Goal: Ask a question: Seek information or help from site administrators or community

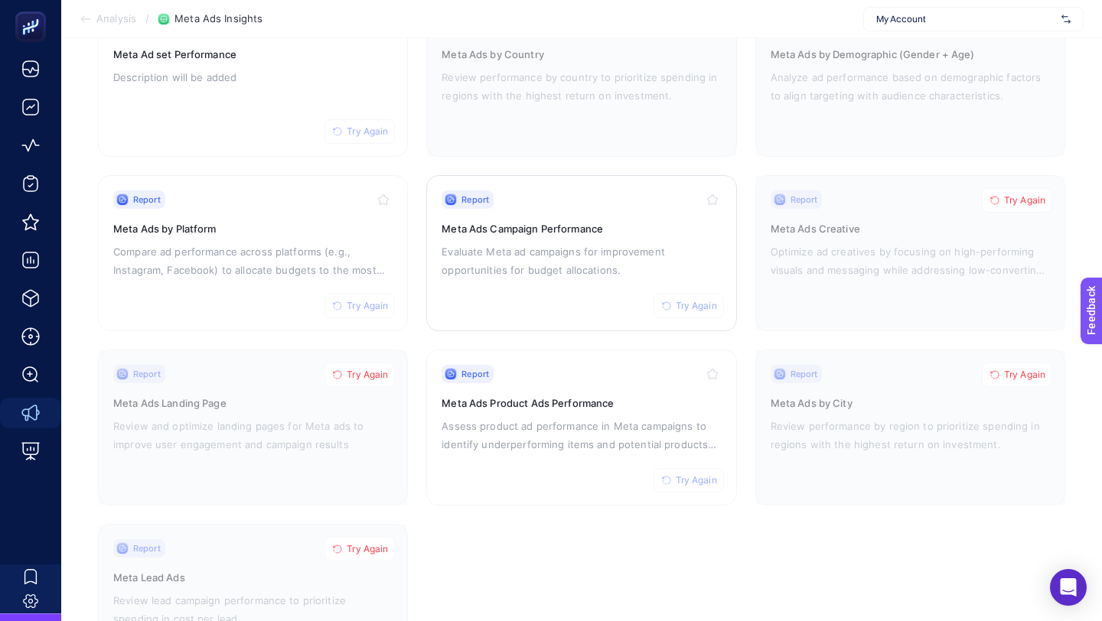
click at [539, 239] on div "Report Try Again Meta Ads Campaign Performance Evaluate Meta ad campaigns for i…" at bounding box center [580, 253] width 279 height 125
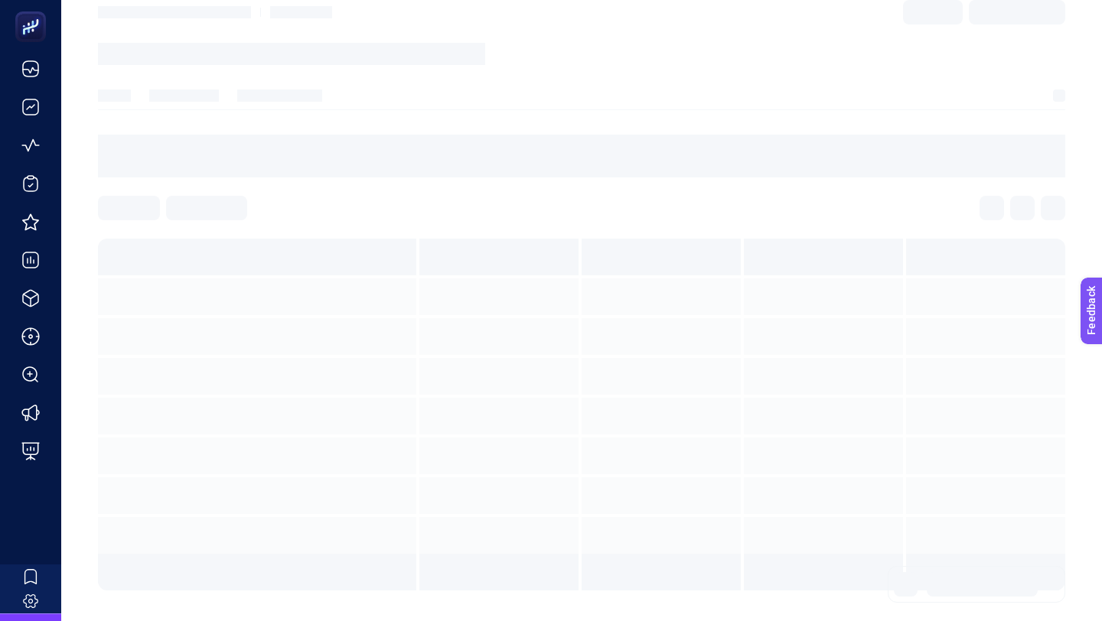
scroll to position [102, 0]
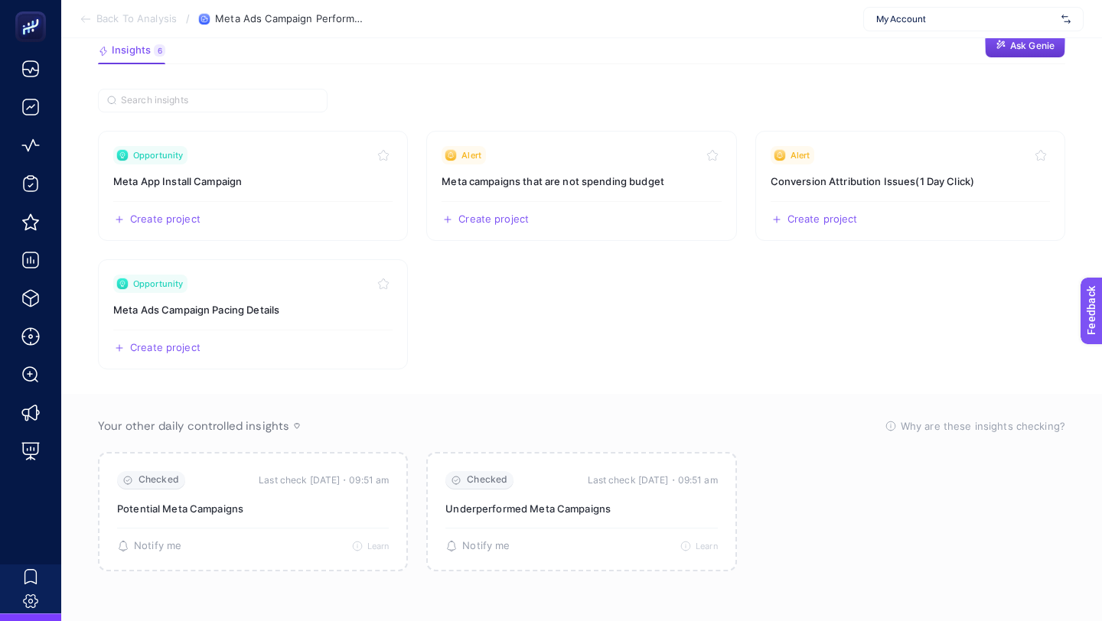
click at [1025, 48] on span "Ask Genie" at bounding box center [1032, 46] width 44 height 12
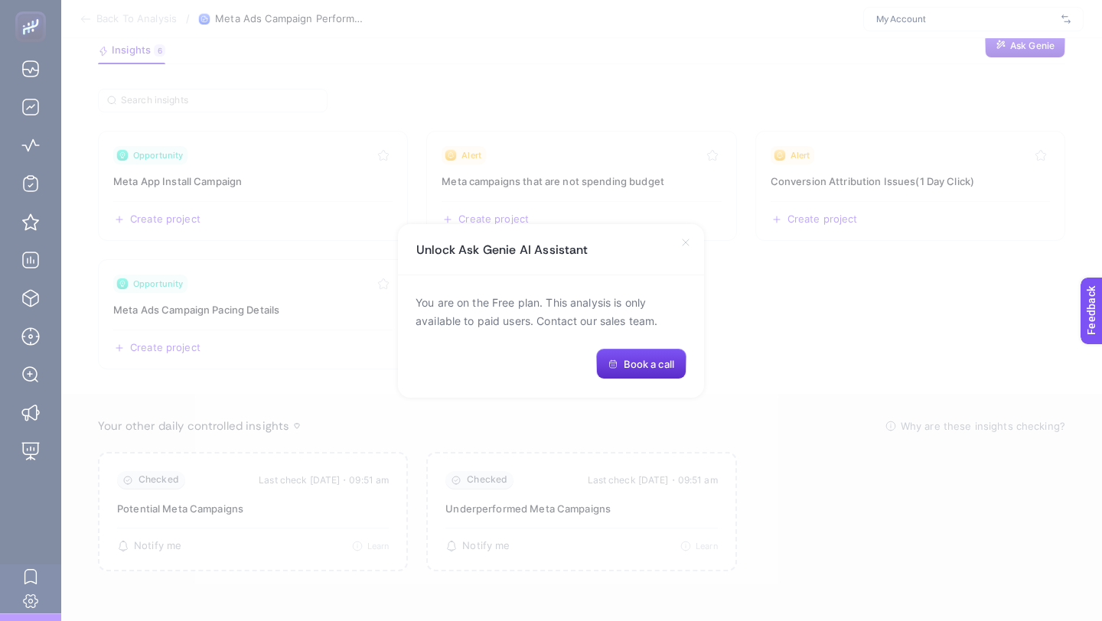
click at [682, 250] on div "Unlock Ask Genie AI Assistant" at bounding box center [551, 249] width 306 height 51
click at [682, 246] on icon at bounding box center [685, 242] width 12 height 12
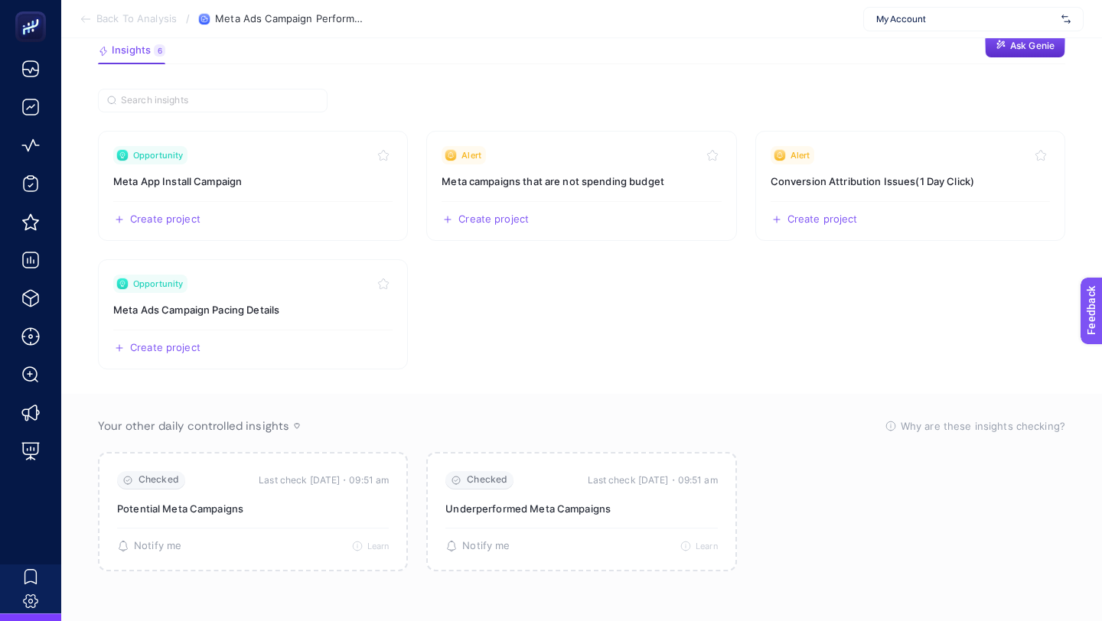
scroll to position [0, 0]
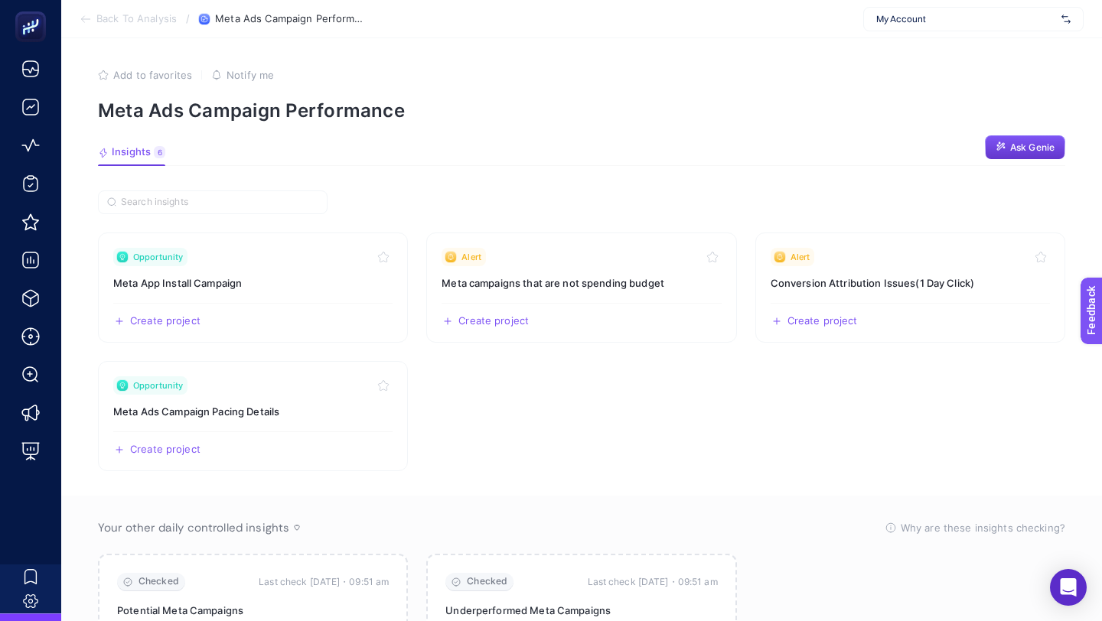
click at [1005, 138] on button "Ask Genie" at bounding box center [1025, 147] width 80 height 24
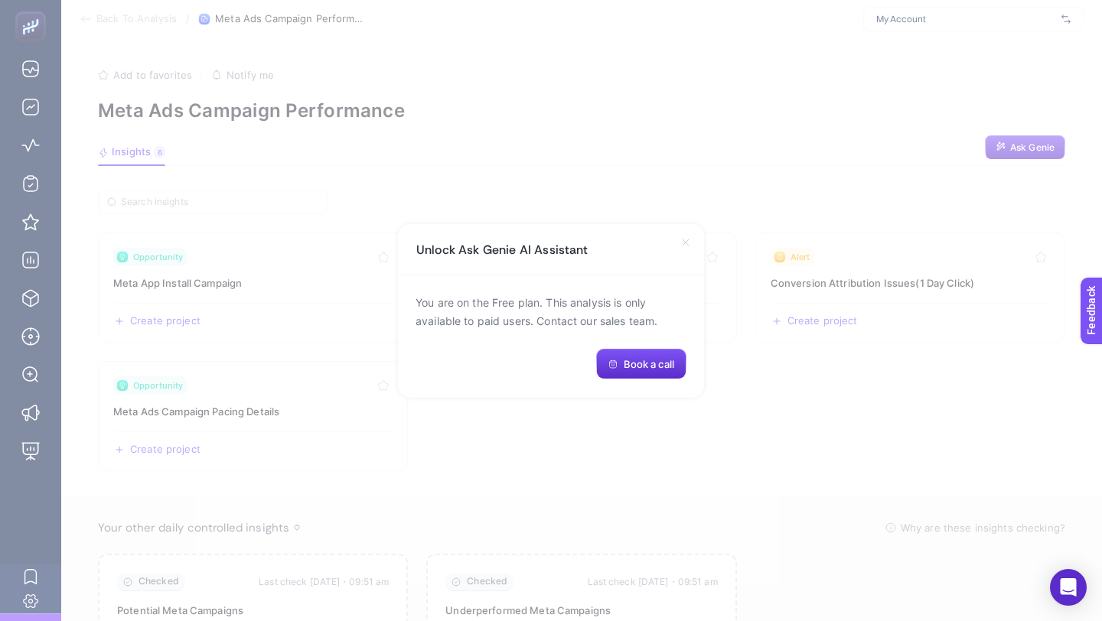
click at [679, 244] on icon at bounding box center [685, 242] width 12 height 12
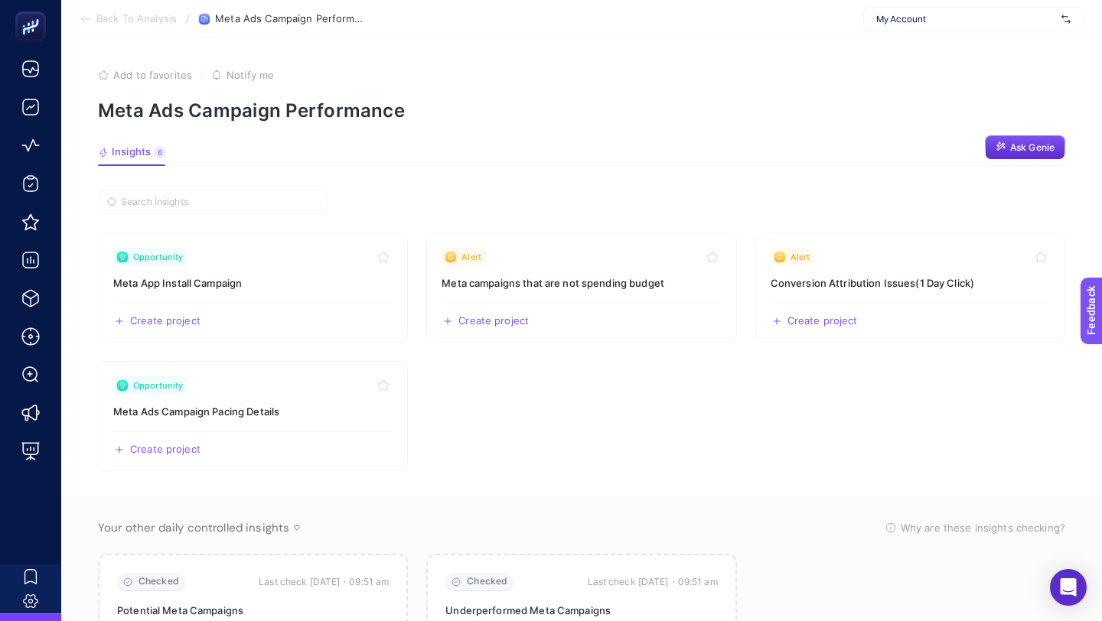
click at [891, 25] on div "My Account" at bounding box center [973, 19] width 220 height 24
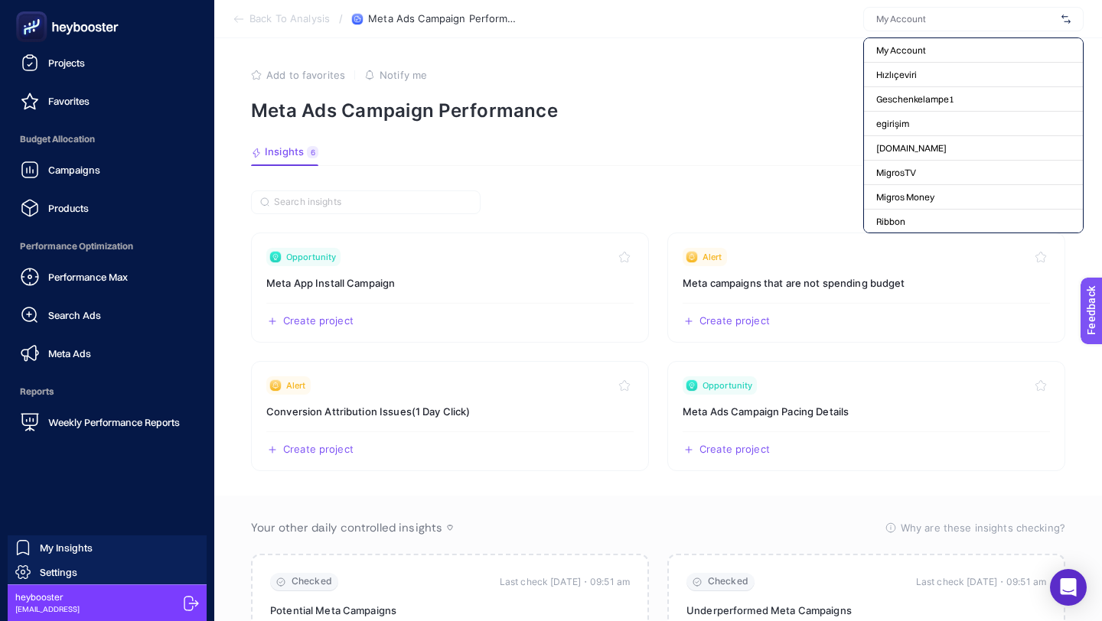
scroll to position [29, 0]
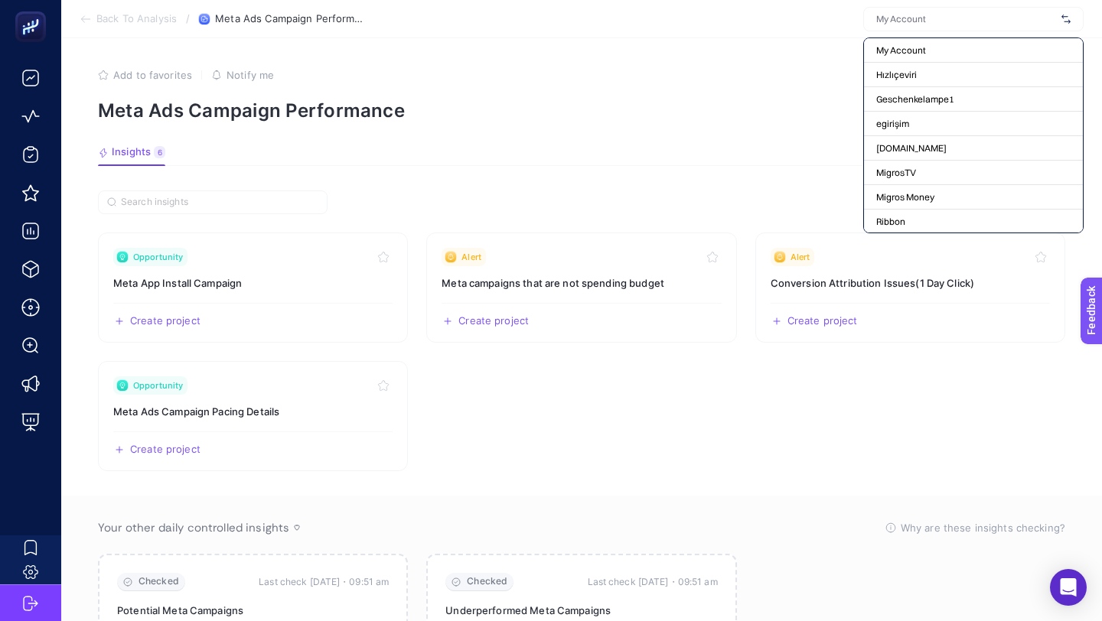
click at [714, 112] on p "Meta Ads Campaign Performance" at bounding box center [581, 110] width 967 height 22
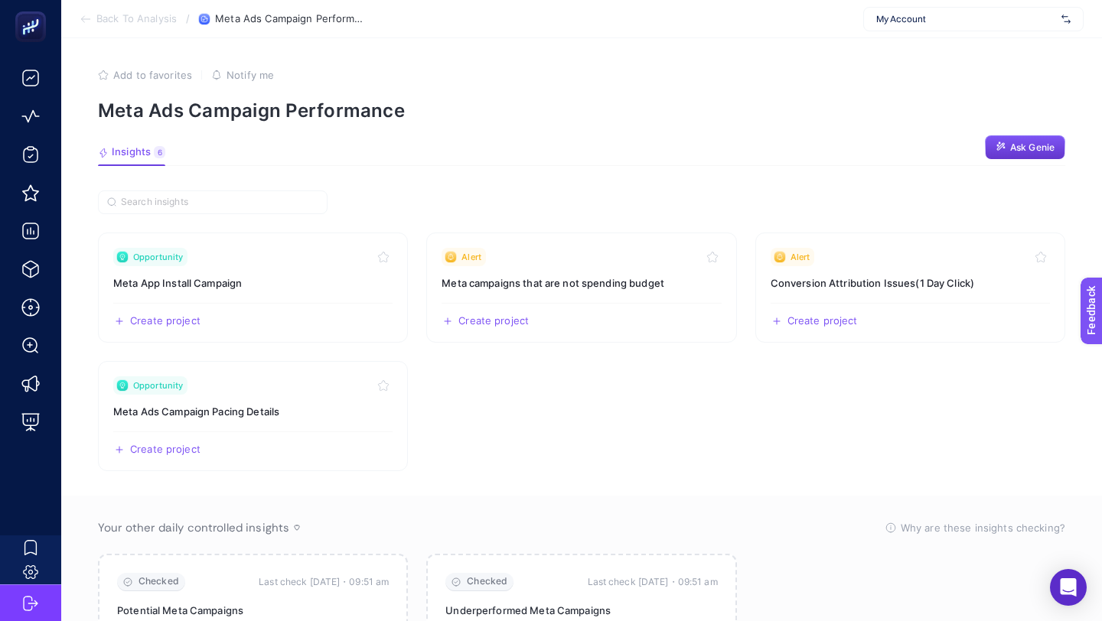
click at [995, 152] on icon "button" at bounding box center [1000, 147] width 11 height 11
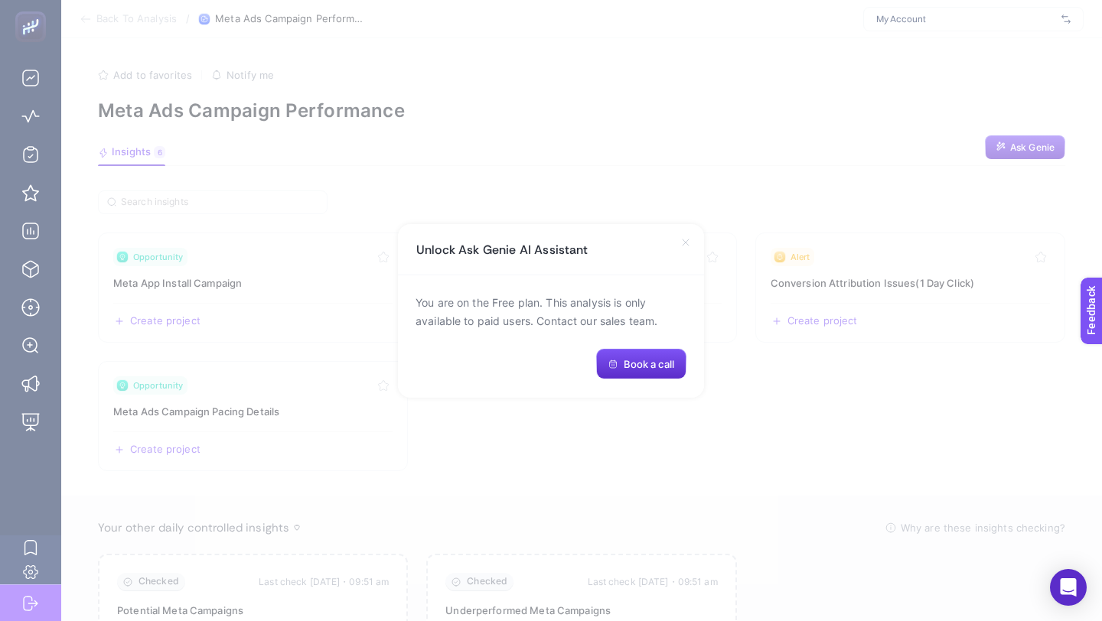
click at [687, 246] on icon at bounding box center [685, 242] width 12 height 12
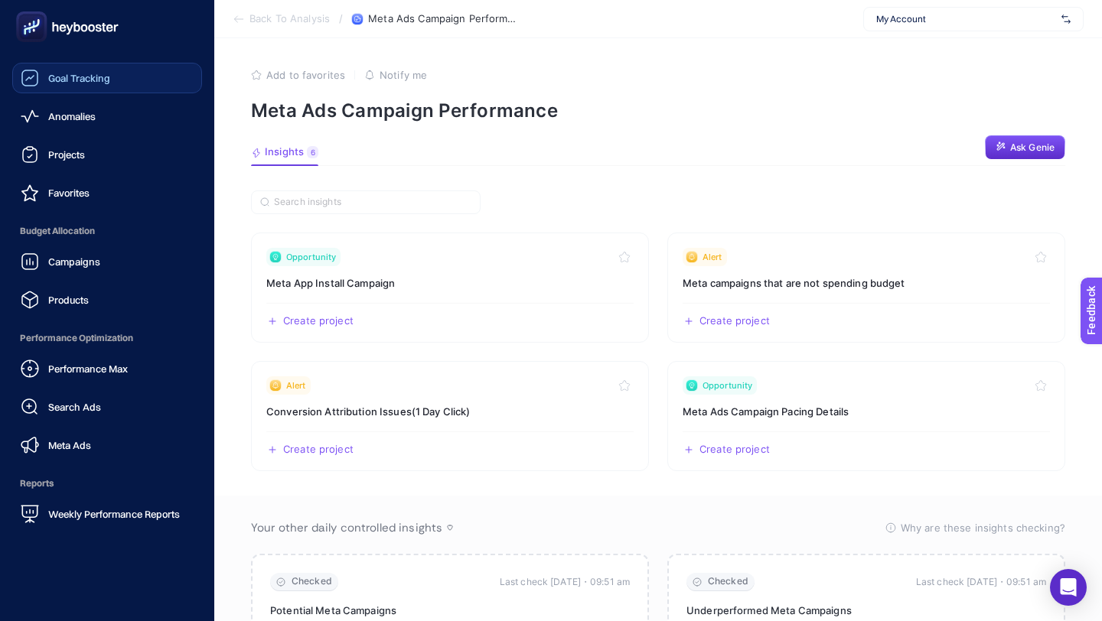
scroll to position [0, 0]
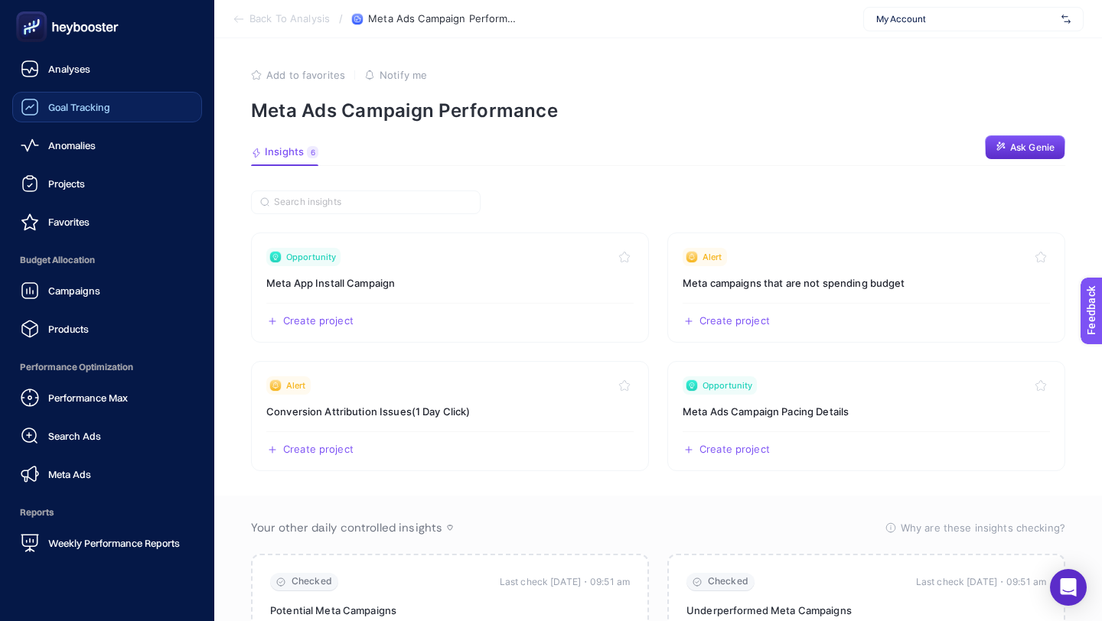
click at [73, 92] on link "Goal Tracking" at bounding box center [107, 107] width 190 height 31
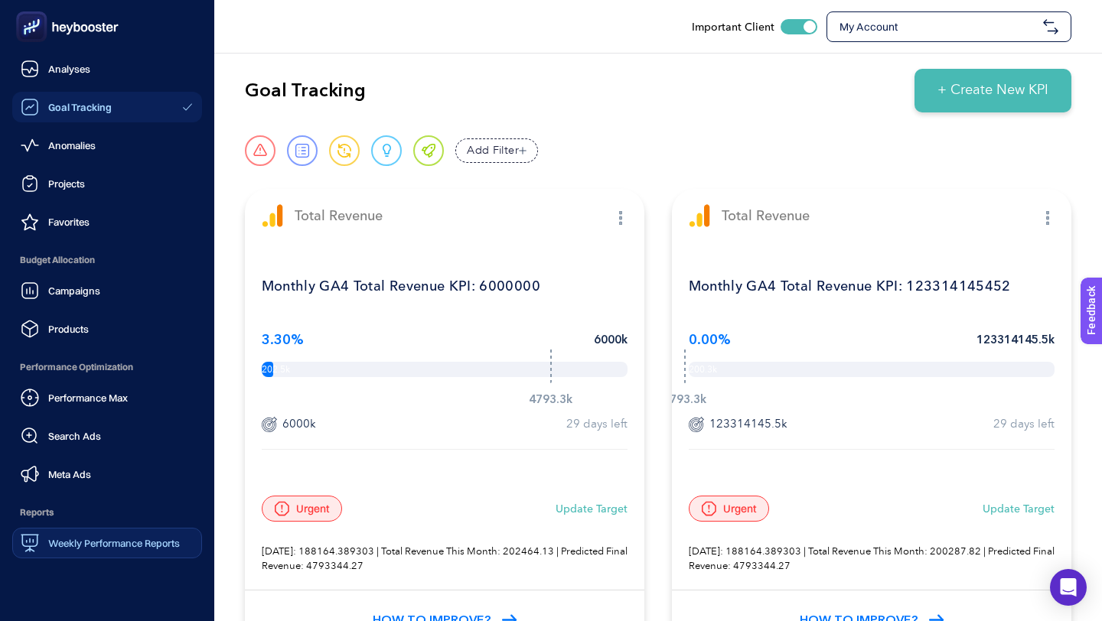
scroll to position [121, 0]
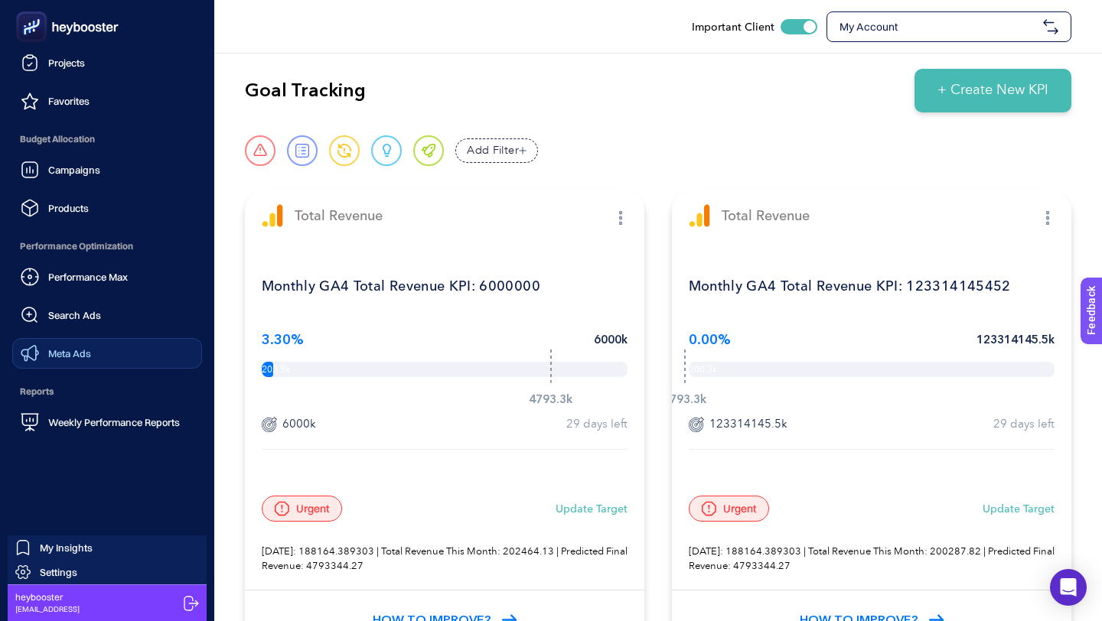
click at [106, 357] on link "Meta Ads" at bounding box center [107, 353] width 190 height 31
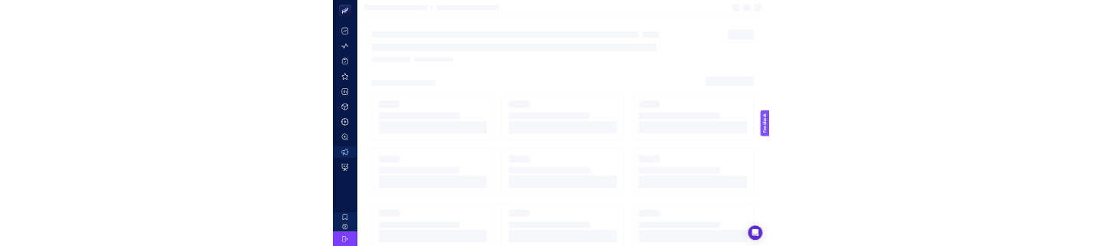
scroll to position [29, 0]
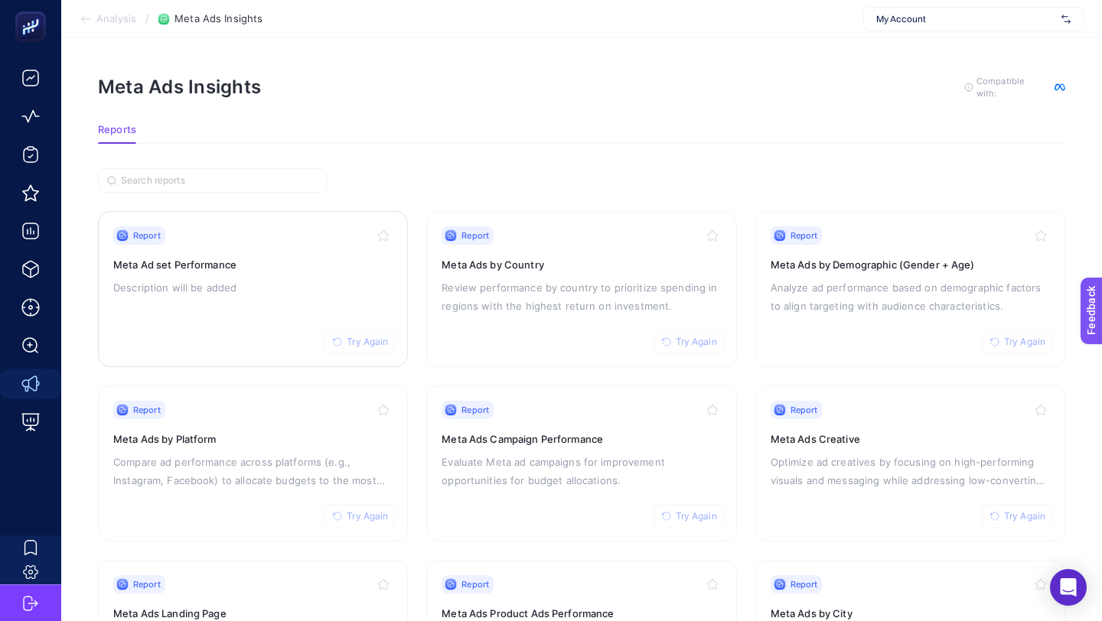
click at [299, 278] on p "Description will be added" at bounding box center [252, 287] width 279 height 18
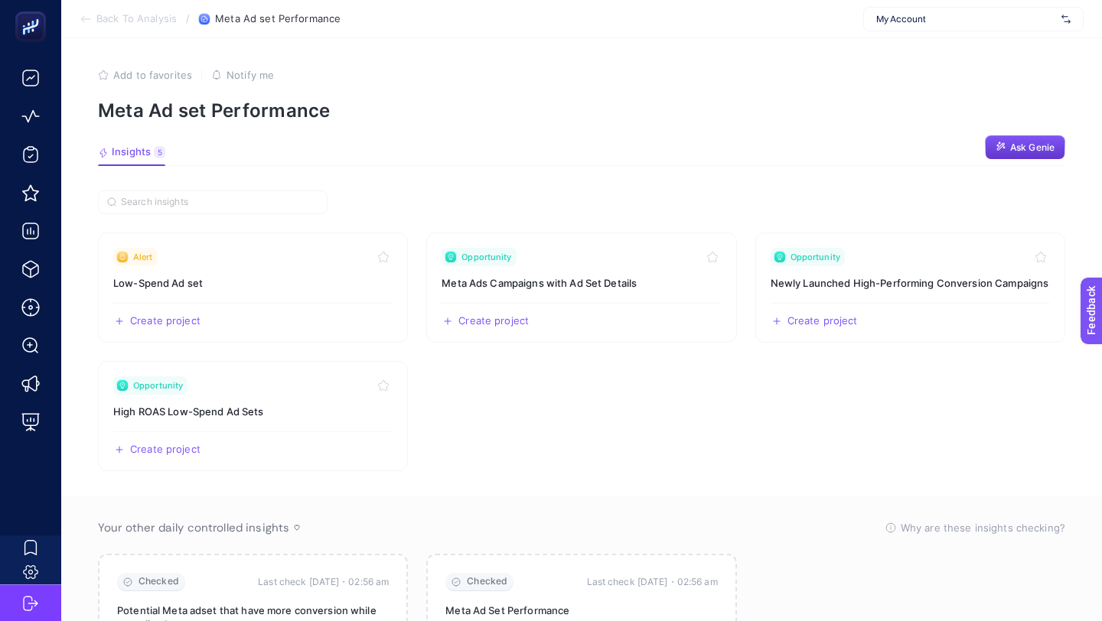
click at [1023, 152] on span "Ask Genie" at bounding box center [1032, 148] width 44 height 12
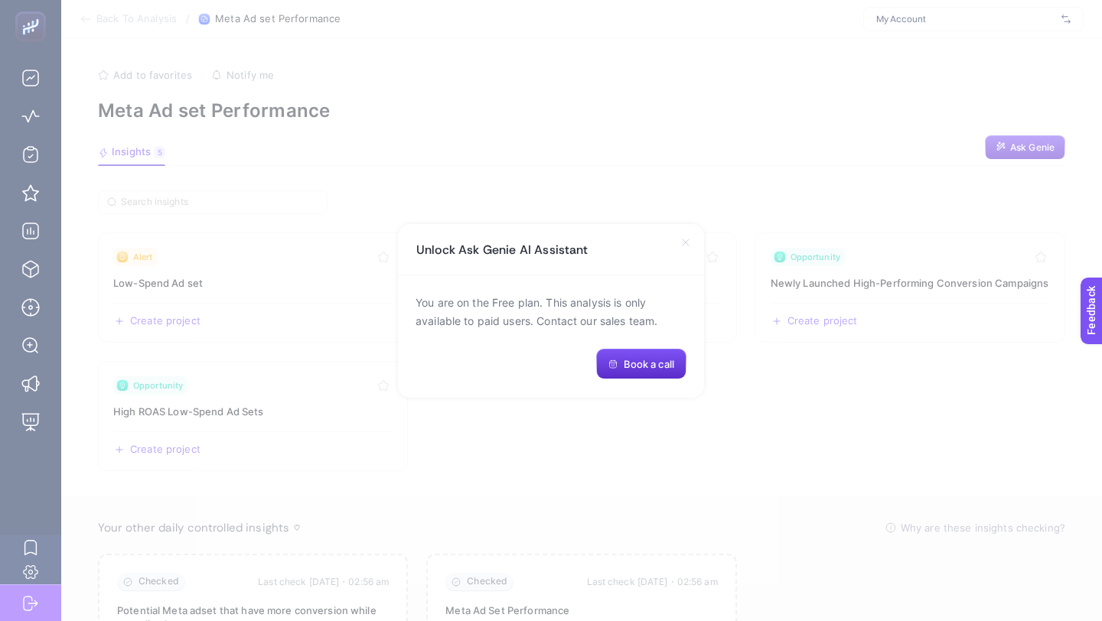
click at [684, 248] on icon at bounding box center [685, 242] width 12 height 12
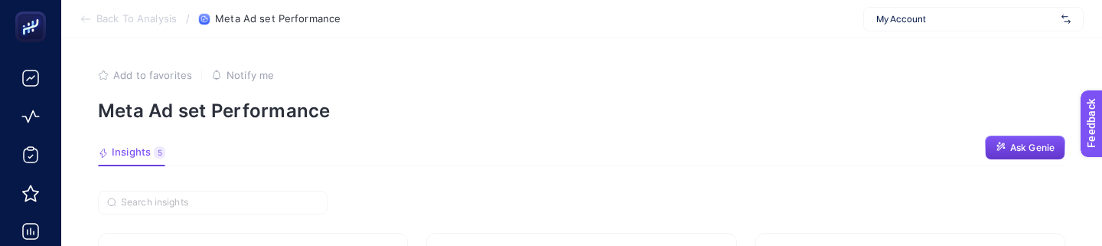
click at [1015, 142] on span "Ask Genie" at bounding box center [1032, 148] width 44 height 12
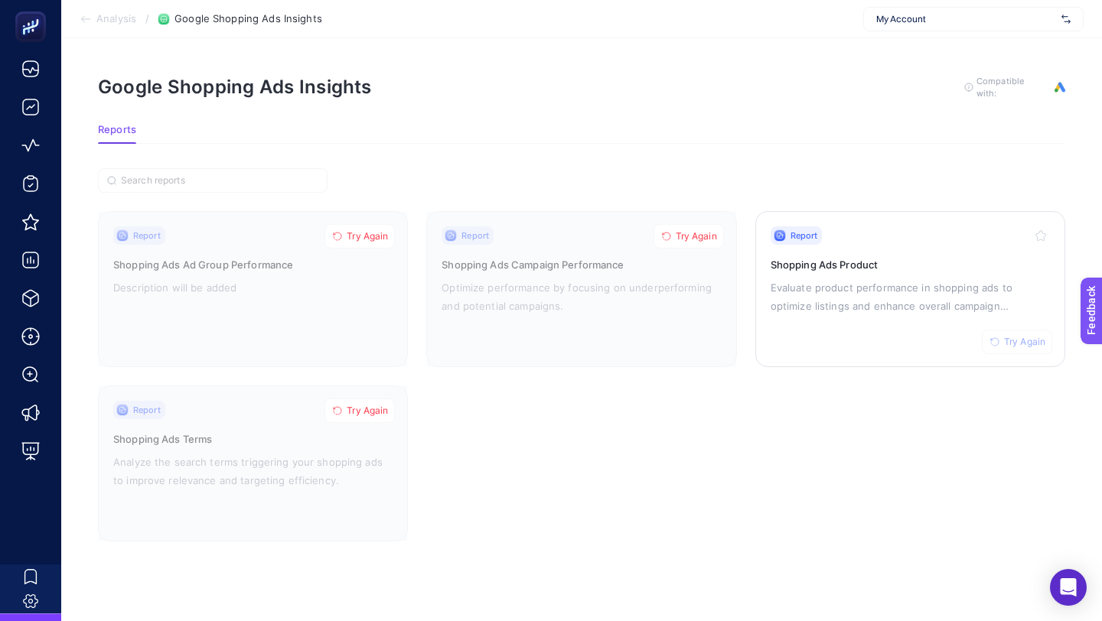
click at [865, 295] on p "Evaluate product performance in shopping ads to optimize listings and enhance o…" at bounding box center [909, 296] width 279 height 37
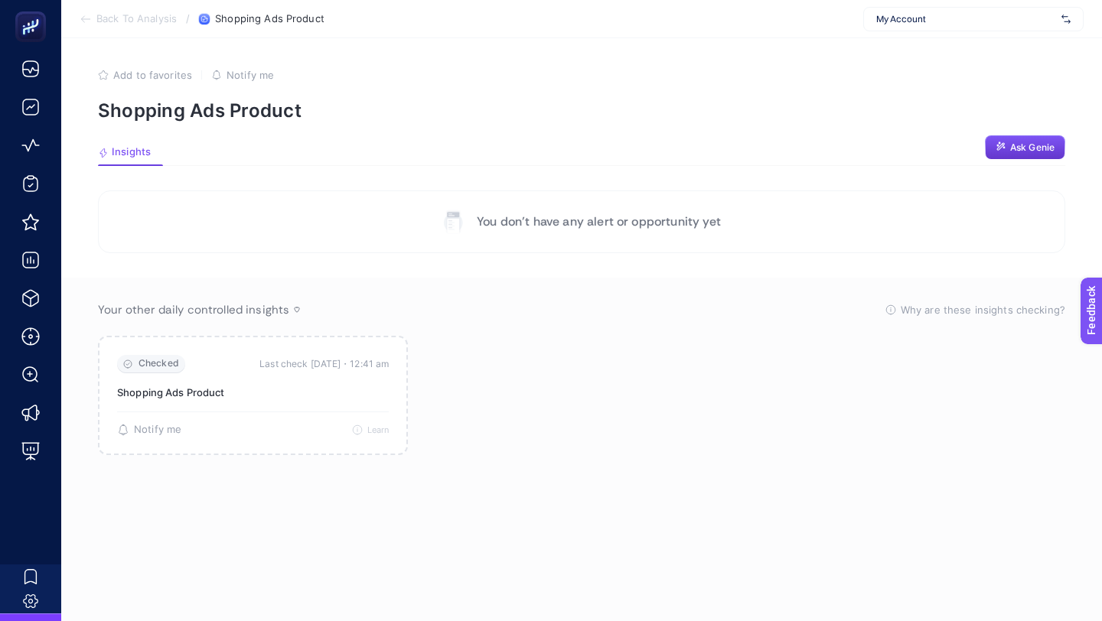
click at [1003, 151] on icon "button" at bounding box center [1000, 147] width 11 height 11
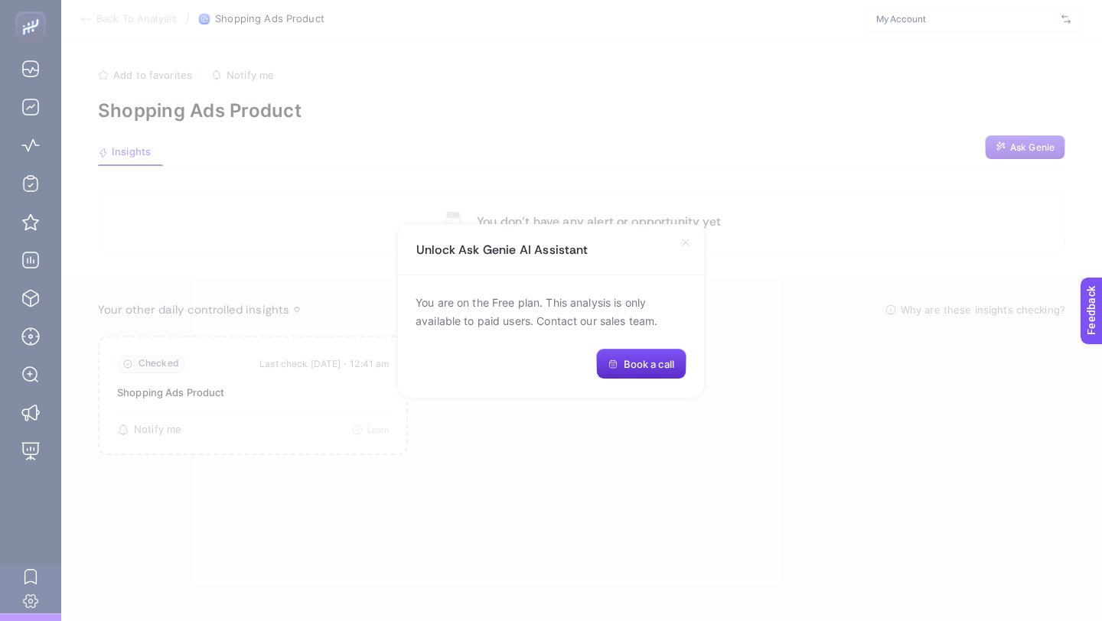
click at [690, 247] on icon at bounding box center [685, 242] width 12 height 12
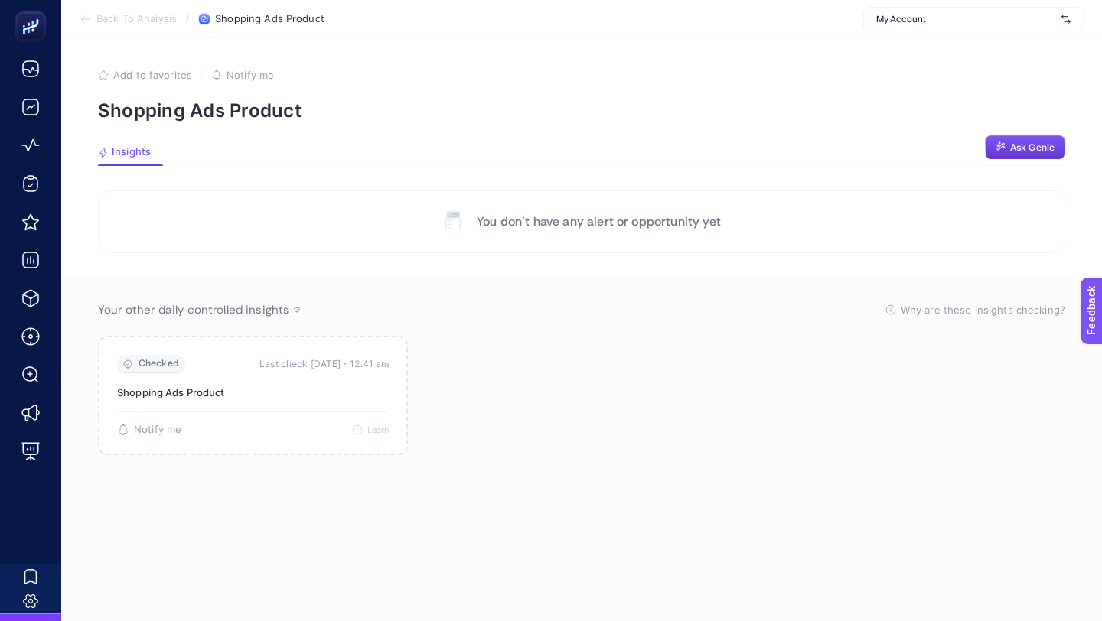
click at [1008, 142] on button "Ask Genie" at bounding box center [1025, 147] width 80 height 24
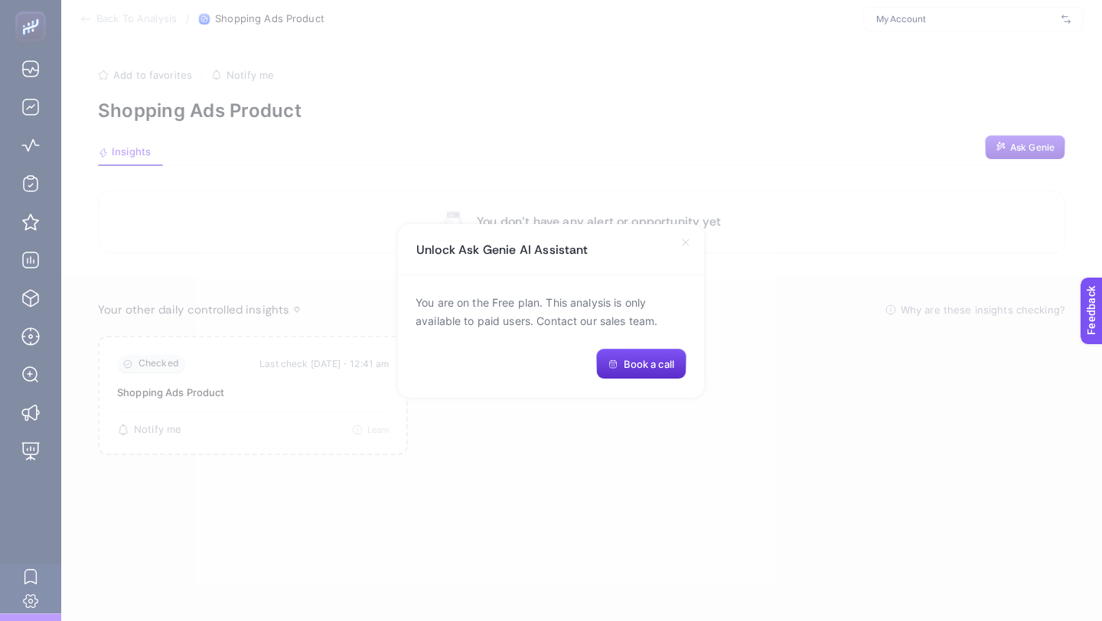
click at [684, 246] on icon at bounding box center [685, 242] width 12 height 12
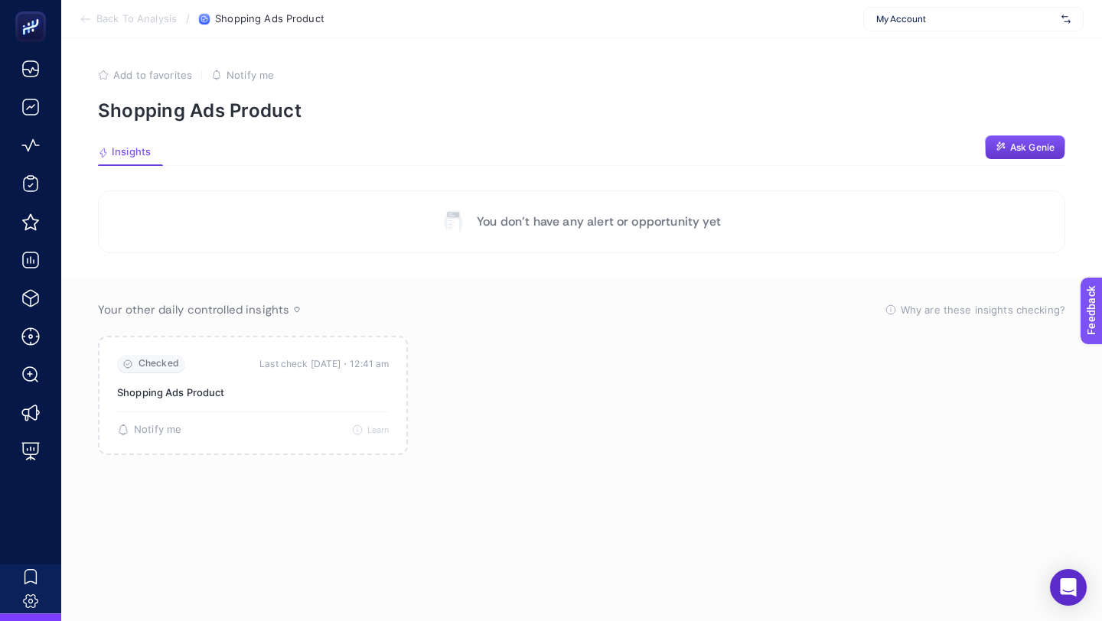
click at [1007, 146] on button "Ask Genie" at bounding box center [1025, 147] width 80 height 24
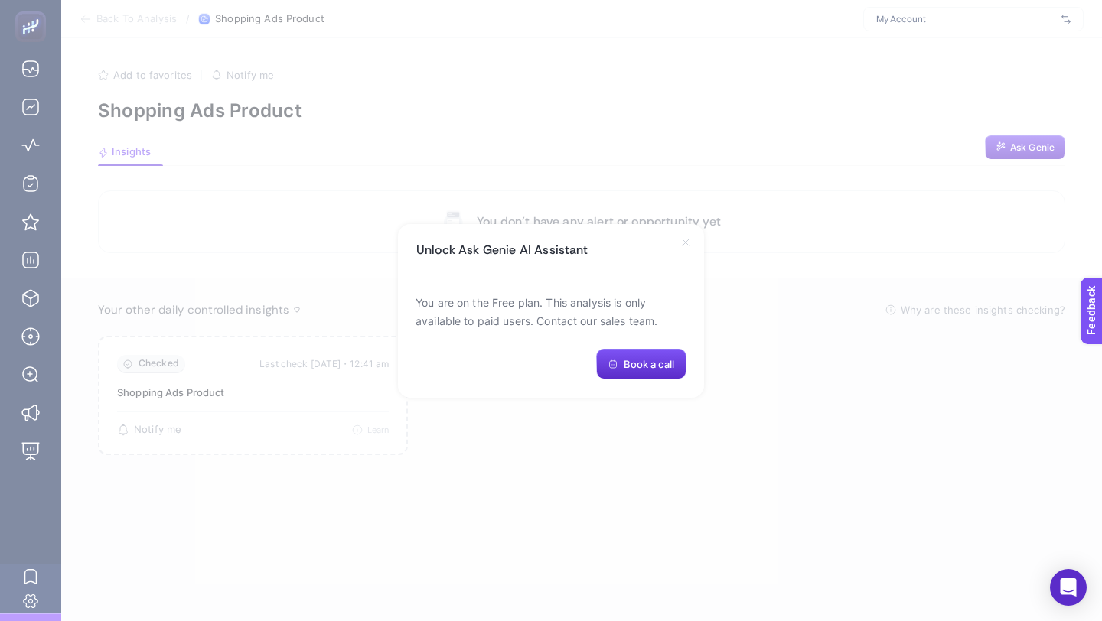
click at [686, 247] on icon at bounding box center [685, 242] width 12 height 12
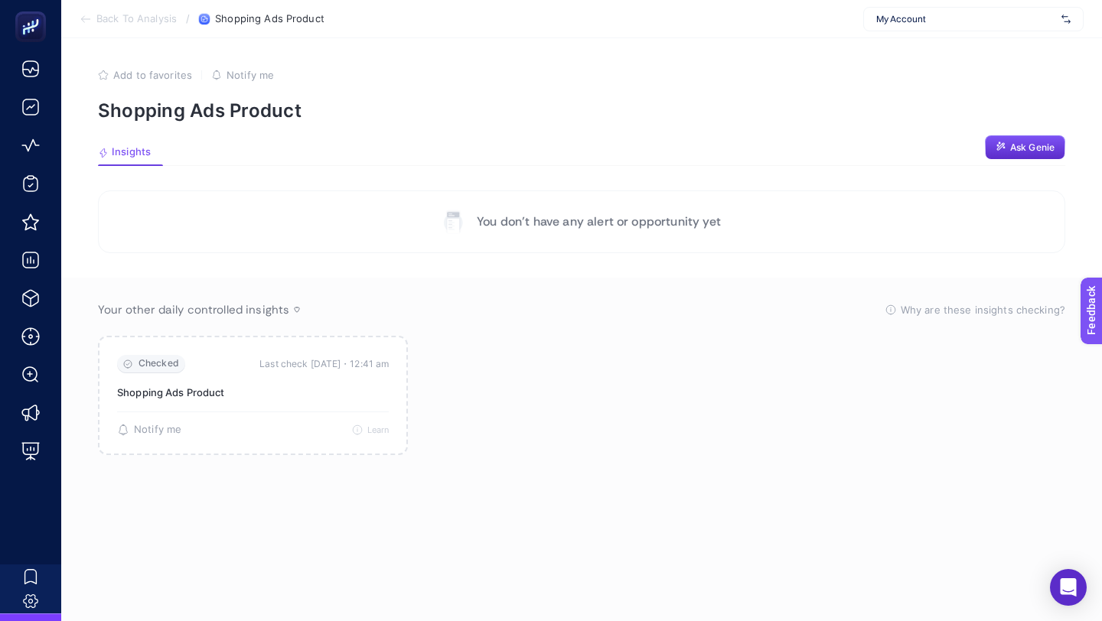
click at [928, 24] on span "My Account" at bounding box center [965, 19] width 179 height 12
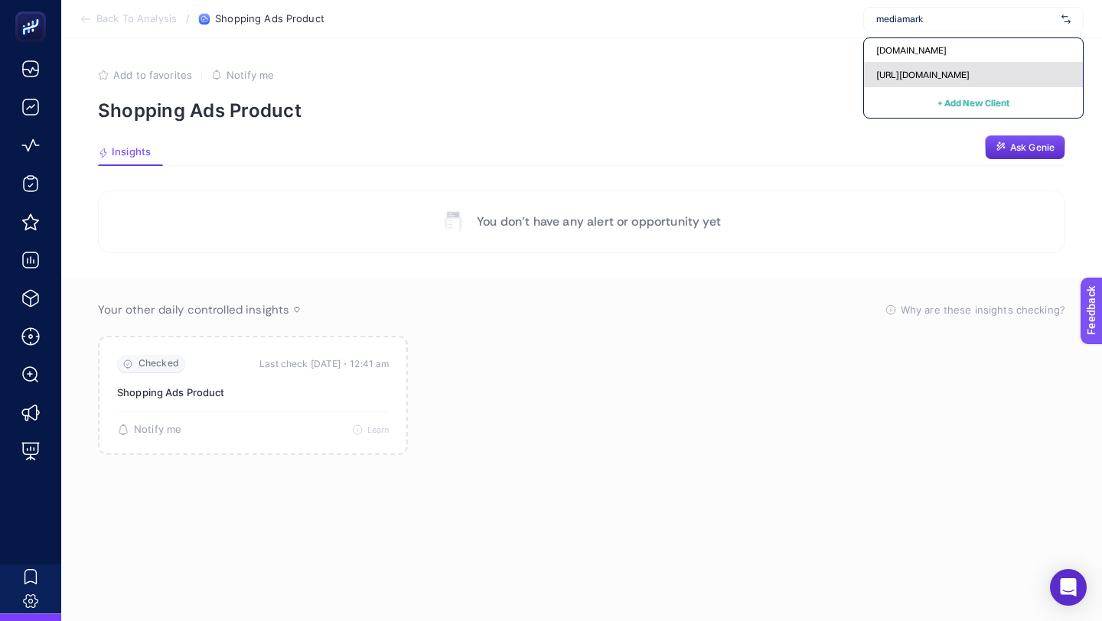
type input "mediamark"
click at [914, 69] on span "https://www.mediamarkt.com.tr/" at bounding box center [922, 75] width 93 height 12
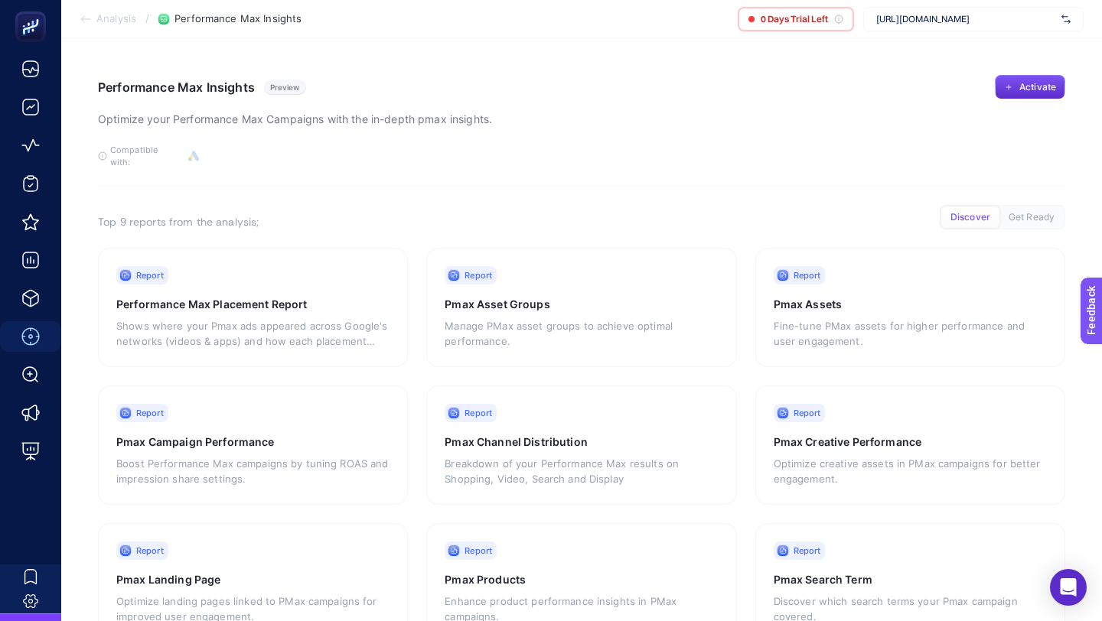
click at [905, 21] on span "[URL][DOMAIN_NAME]" at bounding box center [965, 19] width 179 height 12
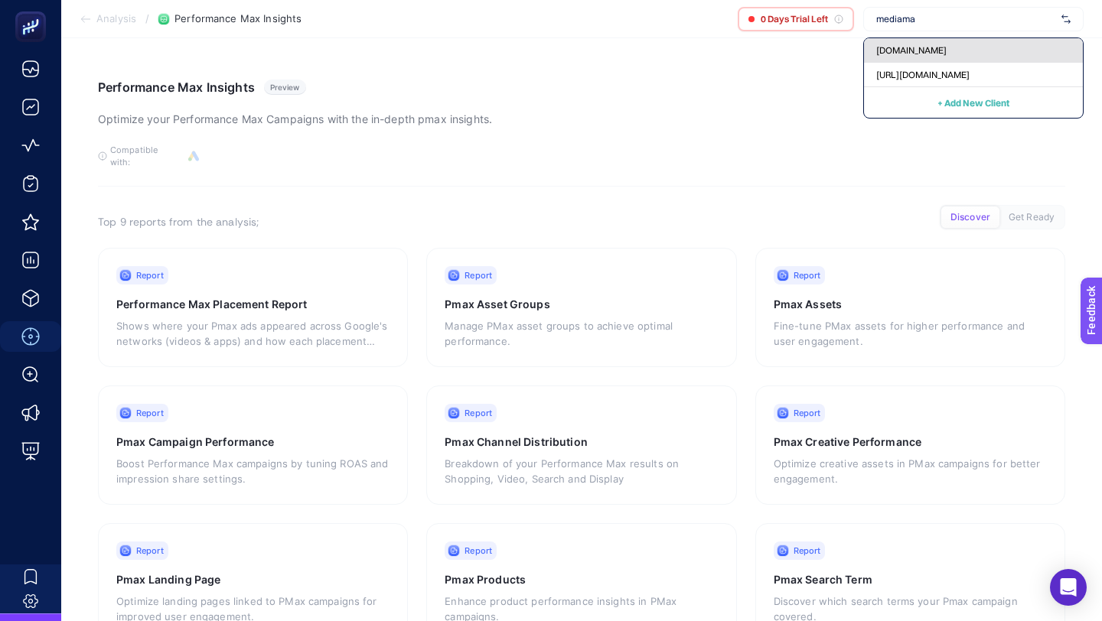
type input "mediama"
click at [907, 57] on div "[DOMAIN_NAME]" at bounding box center [973, 50] width 219 height 24
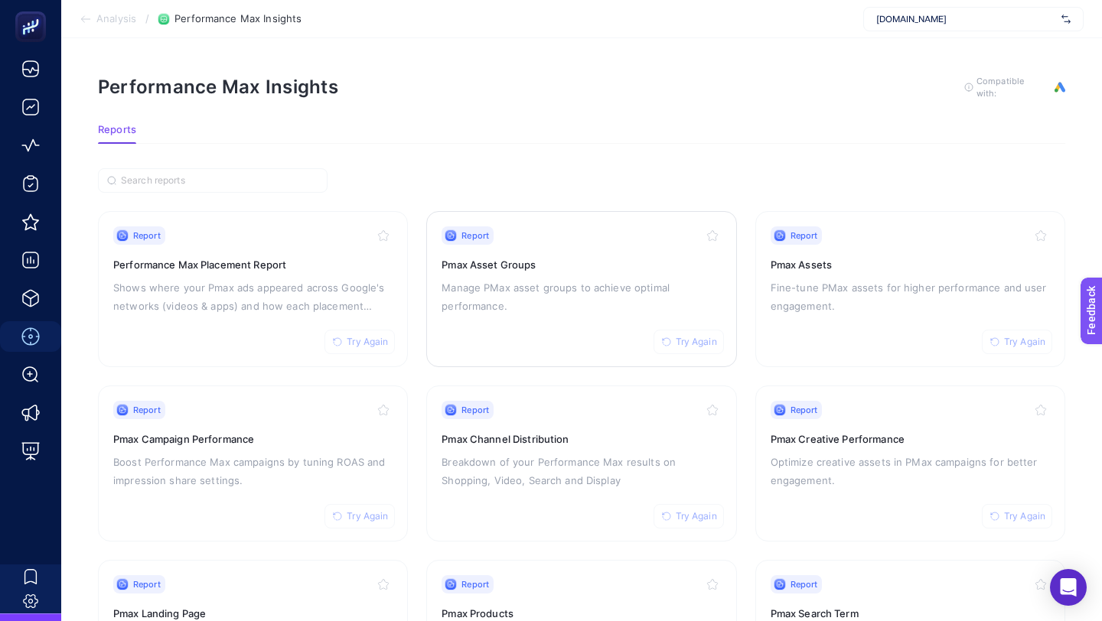
click at [568, 262] on h3 "Pmax Asset Groups" at bounding box center [580, 264] width 279 height 15
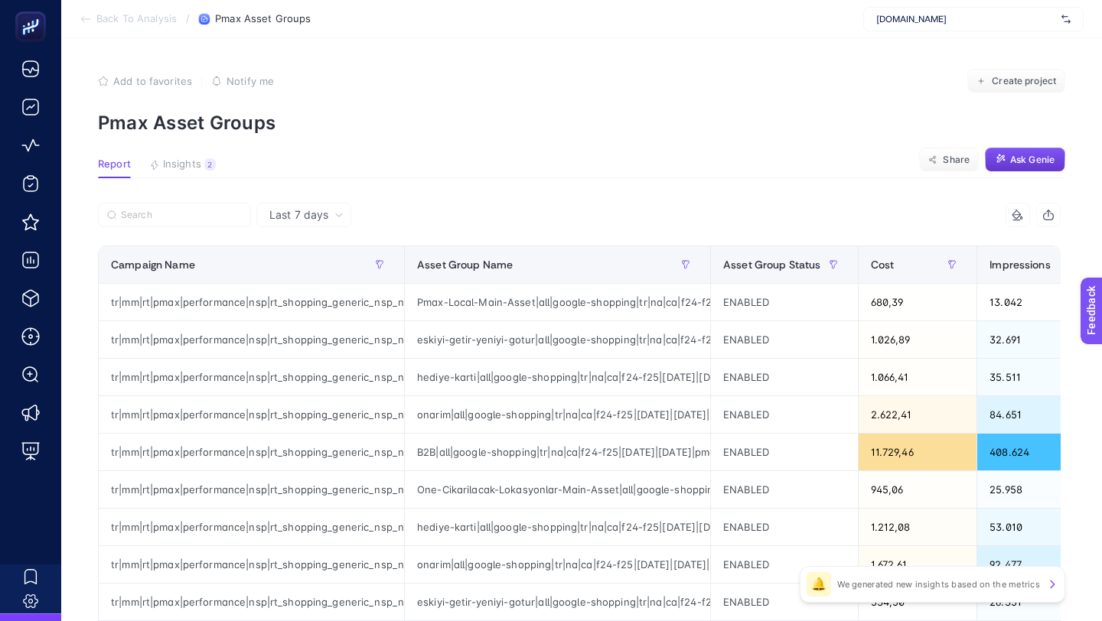
click at [1039, 158] on span "Ask Genie" at bounding box center [1032, 160] width 44 height 12
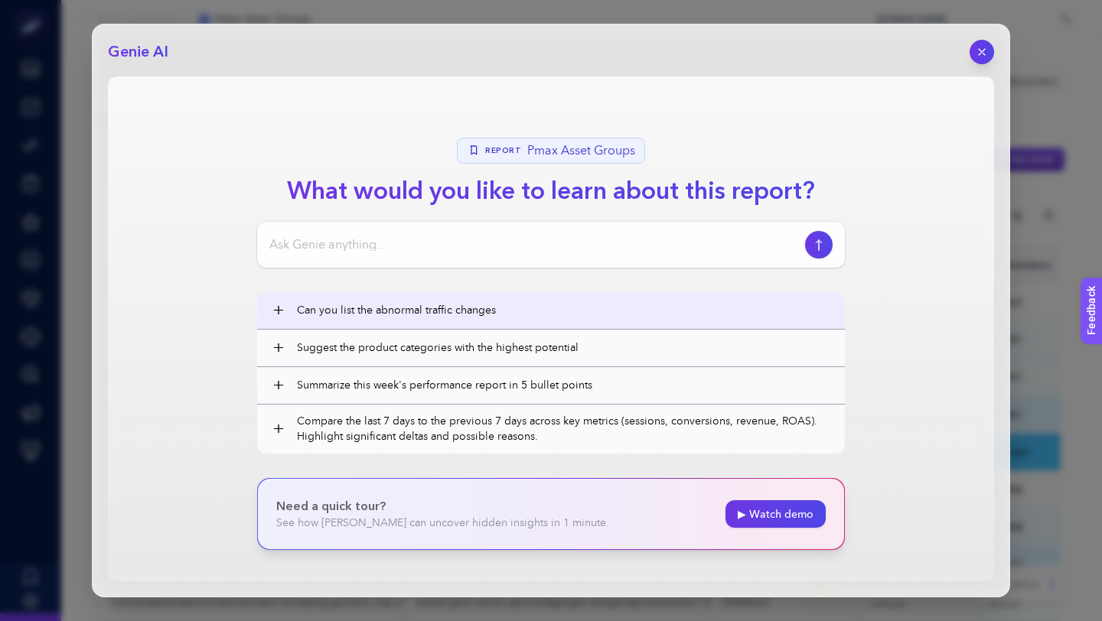
click at [503, 321] on button "+ Can you list the abnormal traffic changes" at bounding box center [551, 310] width 588 height 37
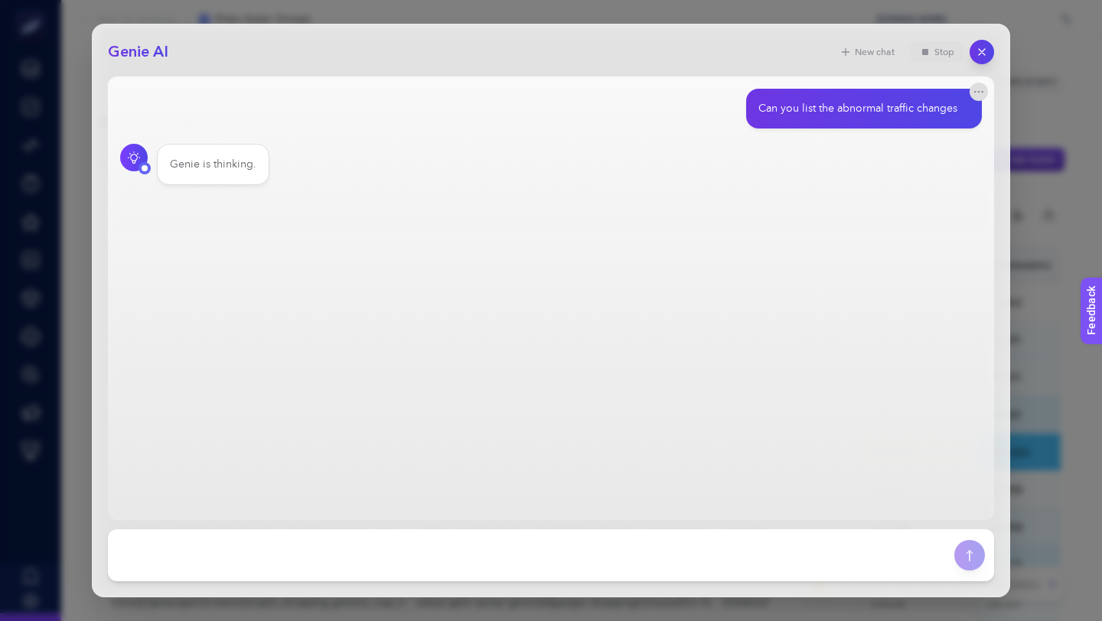
click at [949, 60] on button "Stop" at bounding box center [937, 51] width 54 height 21
click at [995, 55] on div "Genie AI New chat Can you list the abnormal traffic changes Genie is thinking.." at bounding box center [551, 311] width 918 height 574
click at [980, 47] on icon "button" at bounding box center [982, 52] width 13 height 13
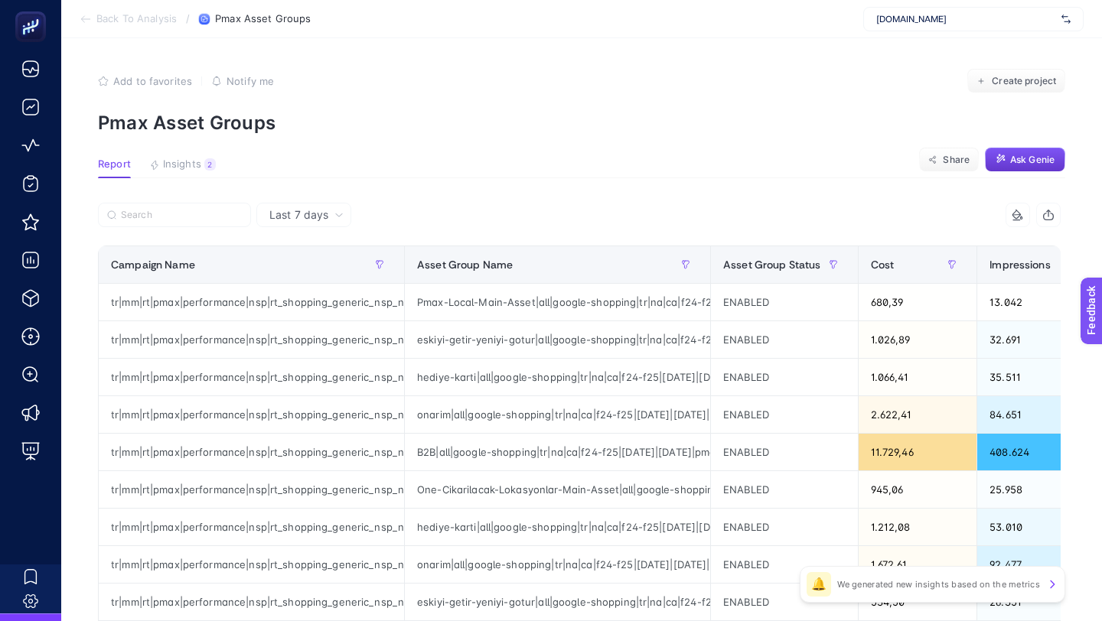
click at [151, 18] on span "Back To Analysis" at bounding box center [136, 19] width 80 height 12
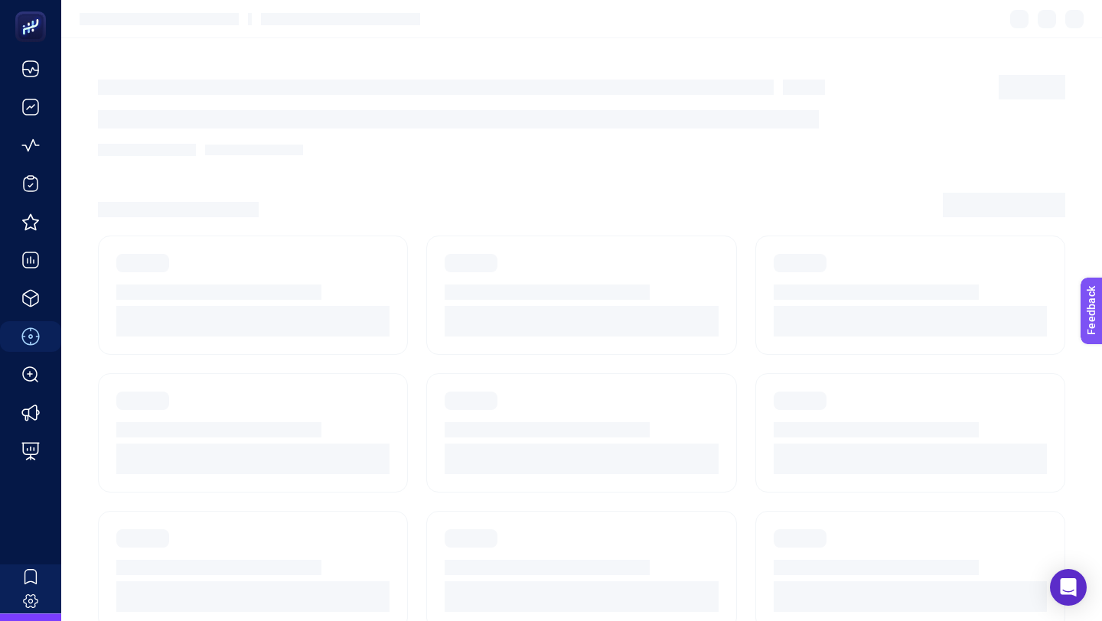
scroll to position [129, 0]
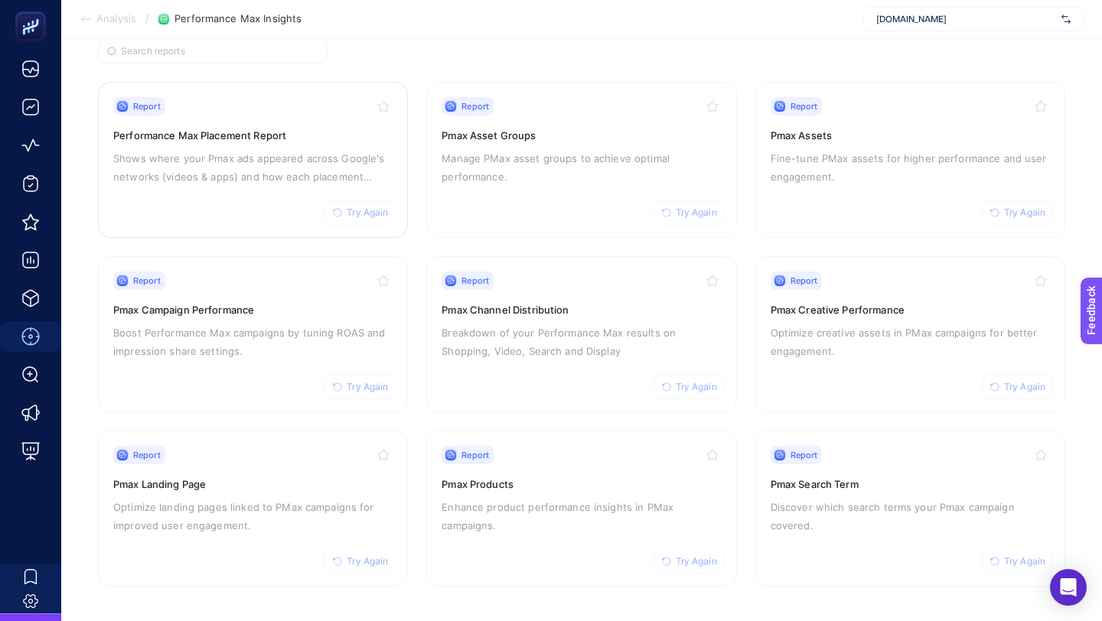
click at [357, 209] on span "Try Again" at bounding box center [367, 213] width 41 height 12
click at [694, 208] on span "Try Again" at bounding box center [696, 213] width 41 height 12
click at [1008, 207] on span "Try Again" at bounding box center [1024, 213] width 41 height 12
click at [695, 385] on span "Try Again" at bounding box center [696, 387] width 41 height 12
click at [361, 384] on span "Try Again" at bounding box center [367, 387] width 41 height 12
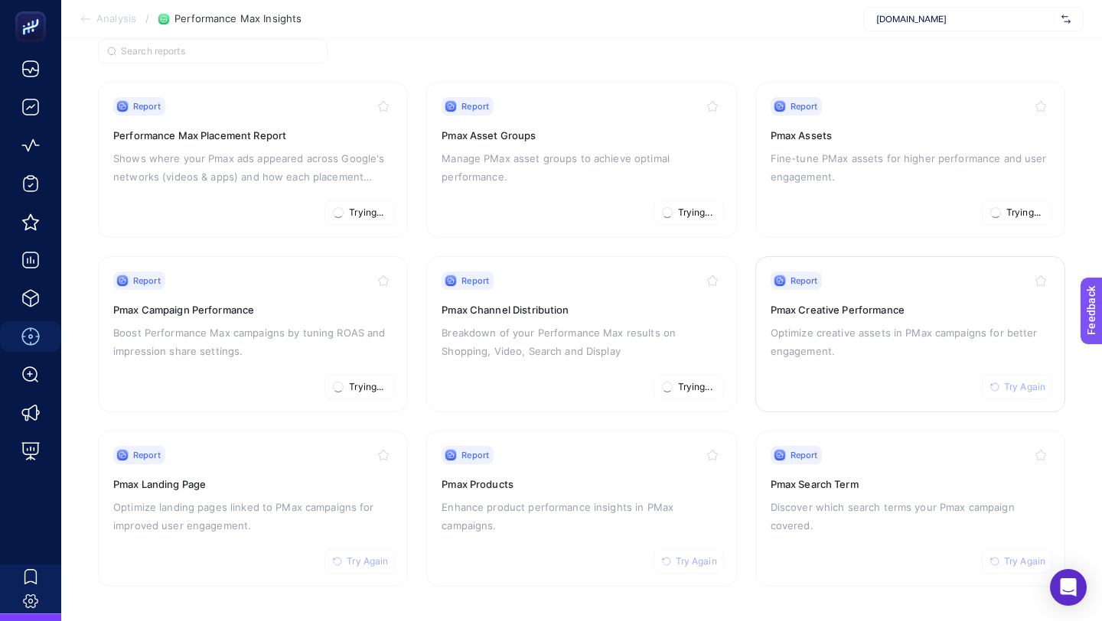
click at [996, 376] on button "Try Again" at bounding box center [1017, 387] width 70 height 24
click at [1004, 557] on span "Try Again" at bounding box center [1024, 561] width 41 height 12
click at [364, 558] on span "Try Again" at bounding box center [367, 561] width 41 height 12
click at [689, 560] on span "Try Again" at bounding box center [696, 561] width 41 height 12
